Goal: Information Seeking & Learning: Learn about a topic

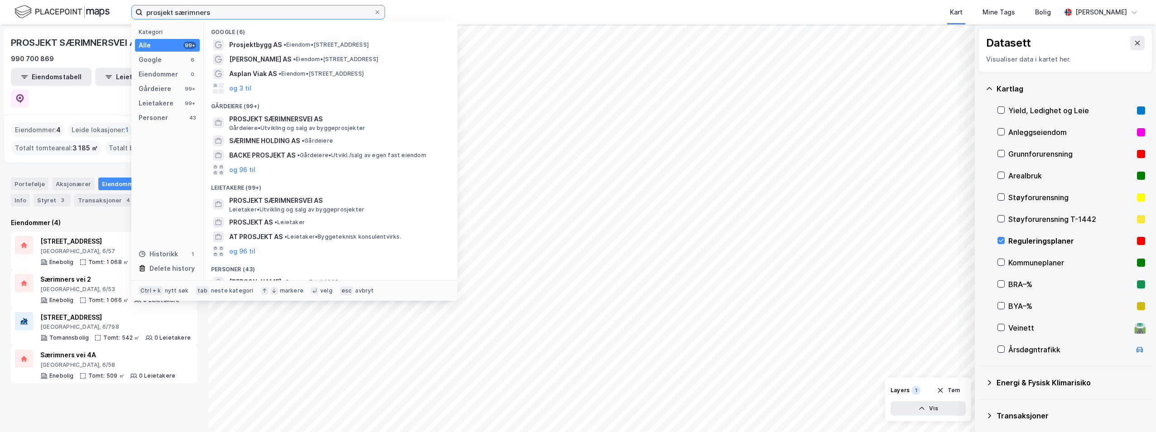
click at [222, 10] on input "prosjekt særimners" at bounding box center [258, 12] width 231 height 14
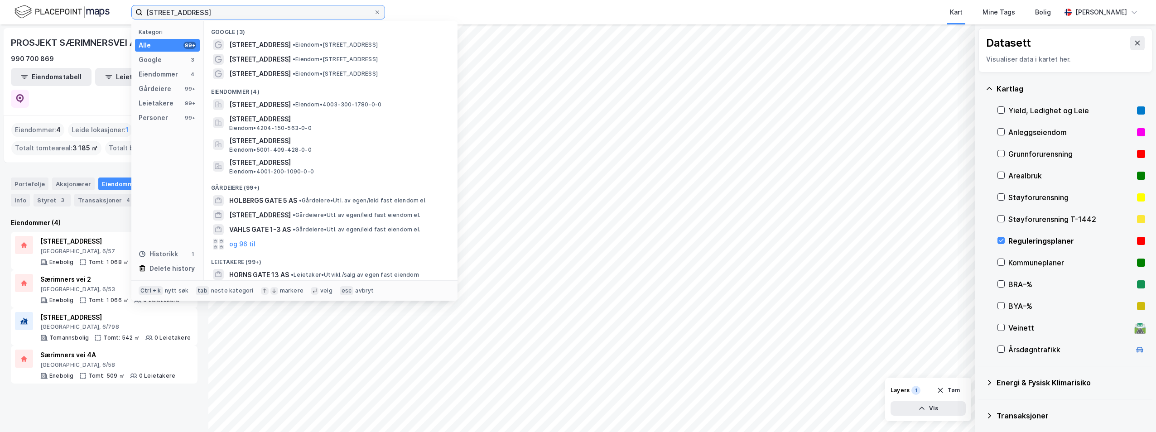
click at [305, 6] on input "[STREET_ADDRESS]" at bounding box center [258, 12] width 231 height 14
click at [290, 10] on input "[STREET_ADDRESS]" at bounding box center [258, 12] width 231 height 14
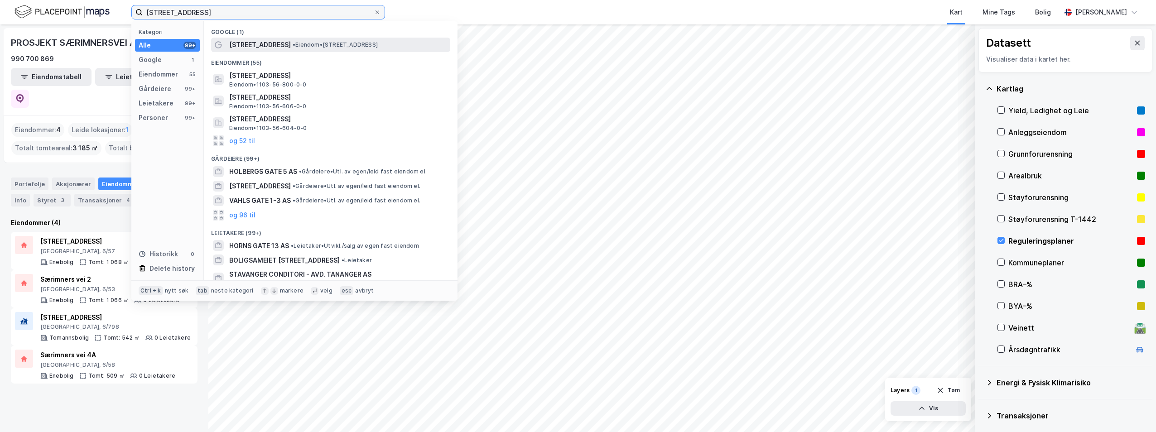
type input "[STREET_ADDRESS]"
click at [293, 46] on span "• Eiendom • [STREET_ADDRESS]" at bounding box center [335, 44] width 85 height 7
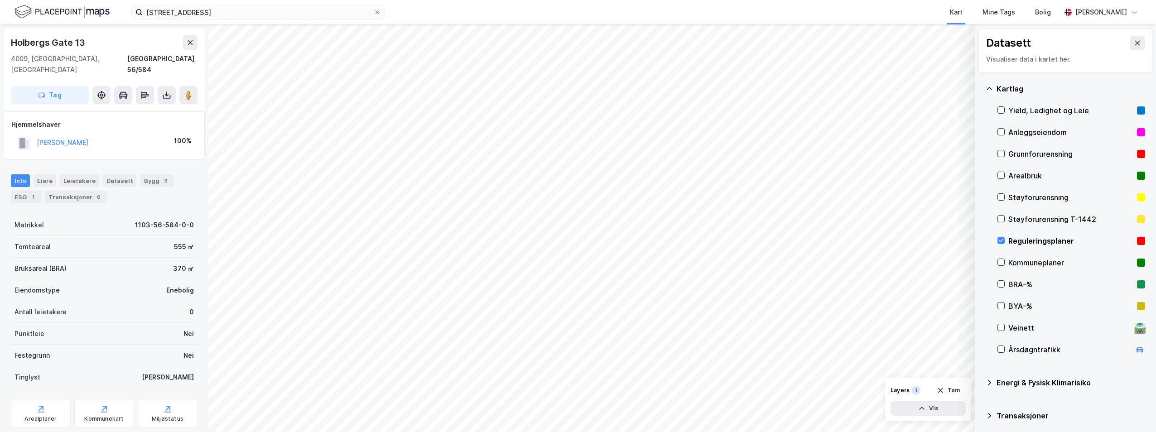
click at [1027, 238] on div "Reguleringsplaner" at bounding box center [1070, 240] width 125 height 11
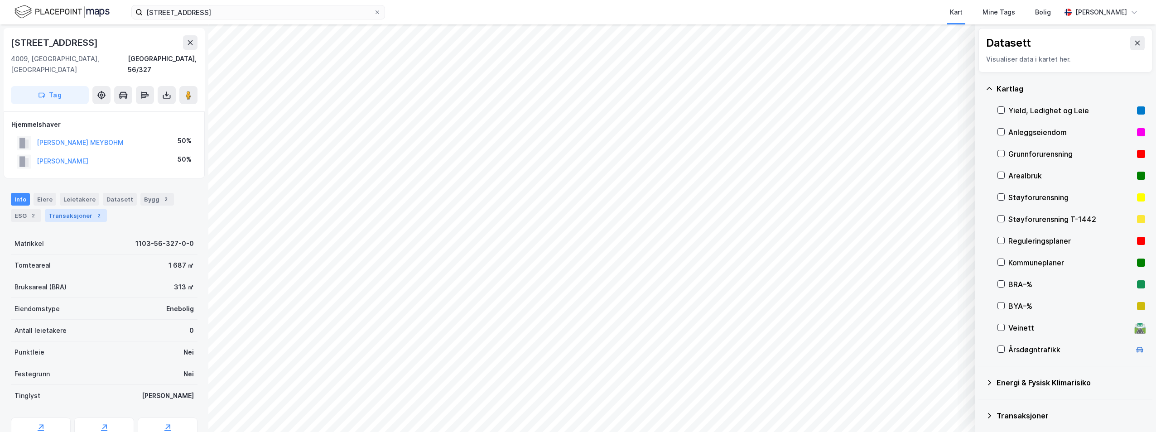
click at [75, 209] on div "Transaksjoner 2" at bounding box center [76, 215] width 62 height 13
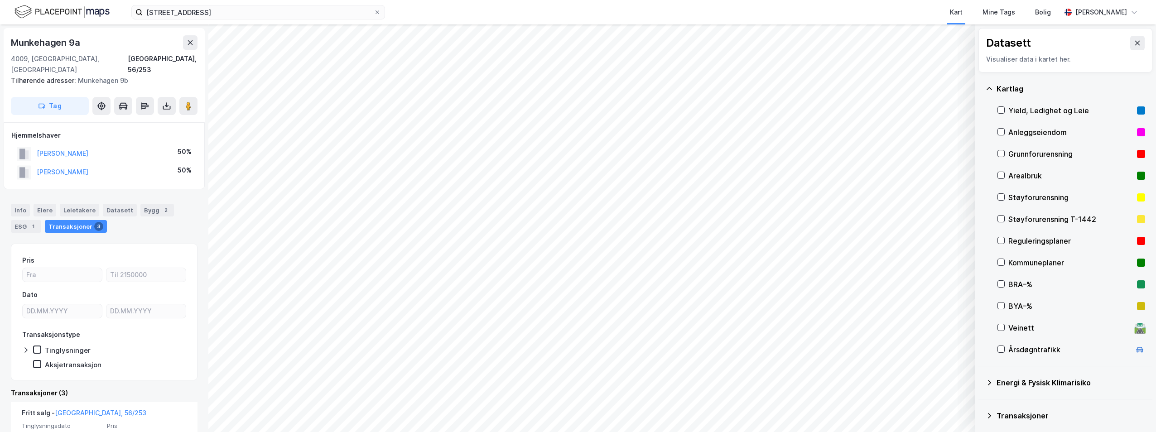
click at [72, 17] on img at bounding box center [61, 12] width 95 height 16
